Goal: Information Seeking & Learning: Learn about a topic

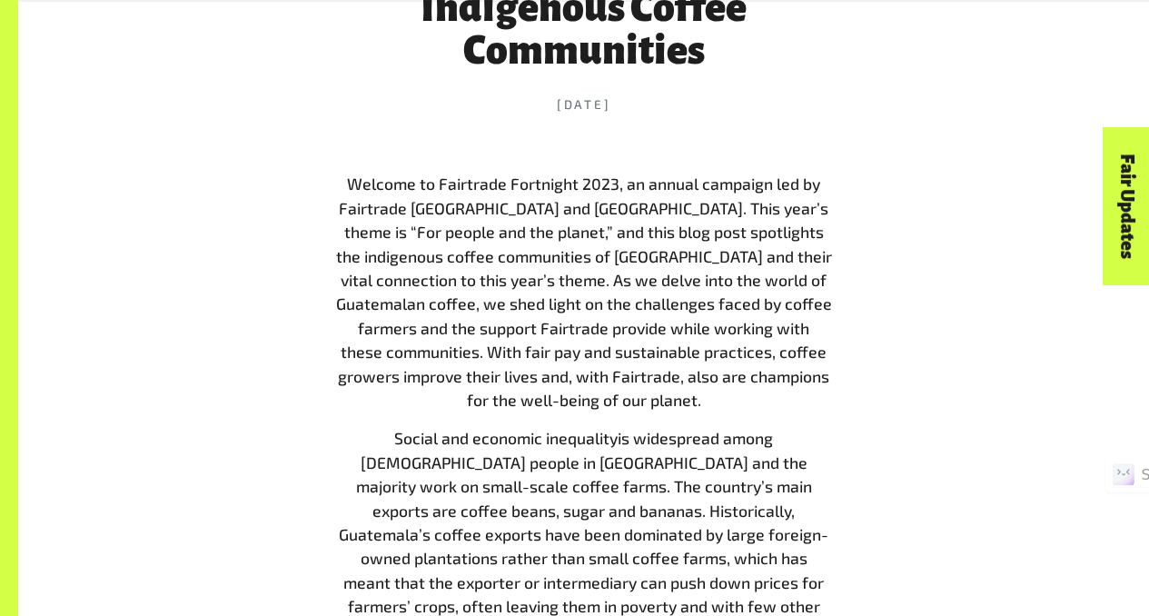
scroll to position [796, 0]
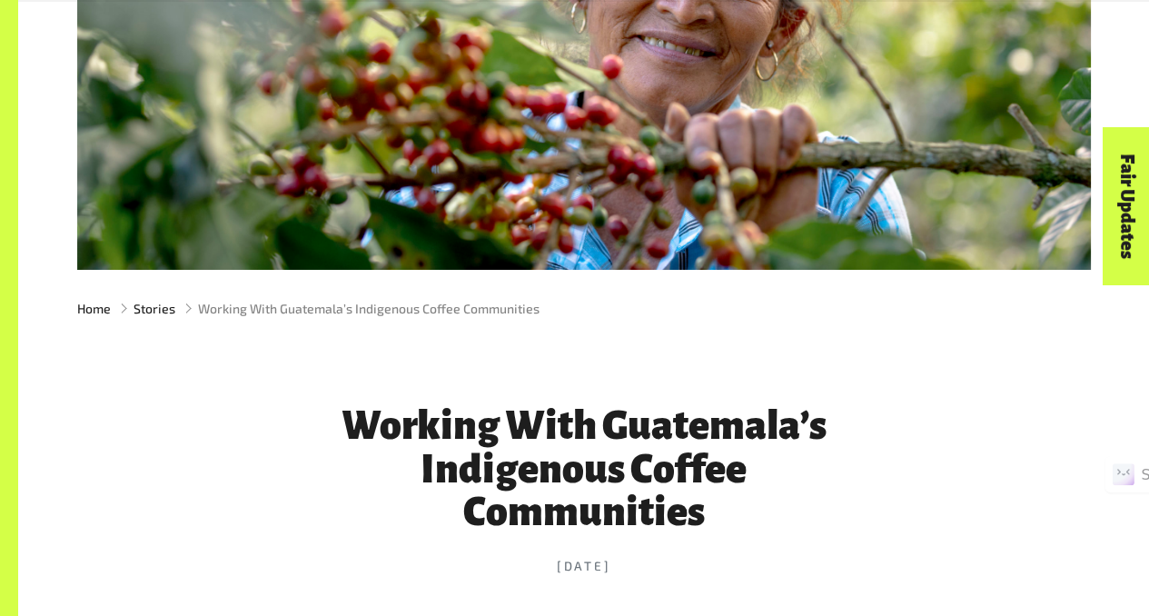
scroll to position [794, 0]
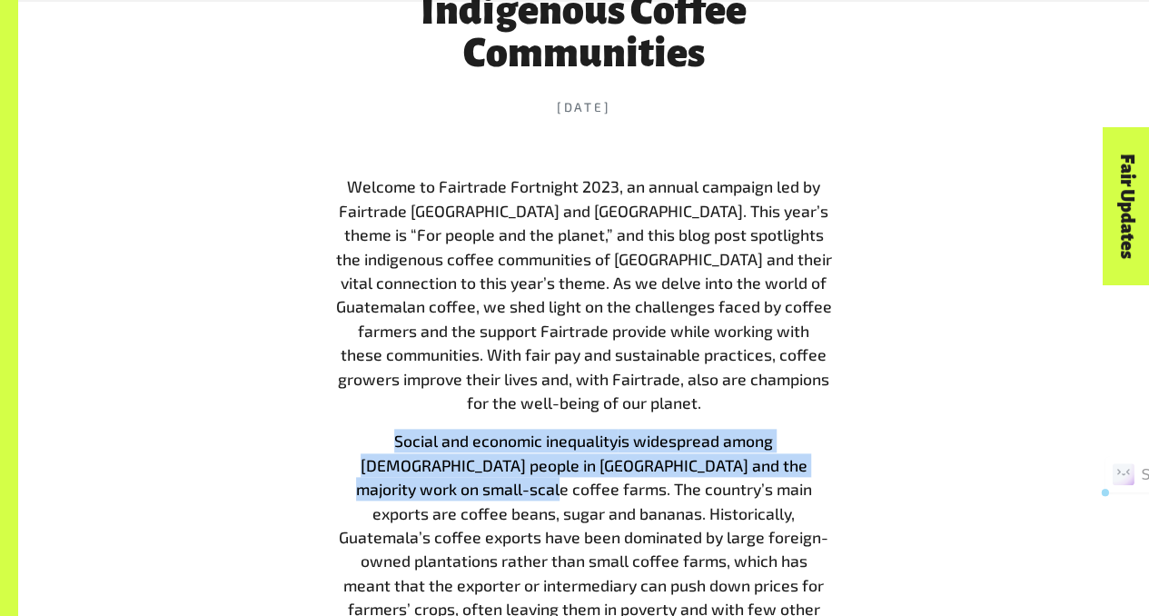
drag, startPoint x: 345, startPoint y: 442, endPoint x: 406, endPoint y: 494, distance: 79.9
click at [406, 494] on p "Social and economic inequality is widespread among [DEMOGRAPHIC_DATA] people in…" at bounding box center [584, 537] width 496 height 216
copy p "Social and economic inequality is widespread among [DEMOGRAPHIC_DATA] people in…"
